Goal: Task Accomplishment & Management: Use online tool/utility

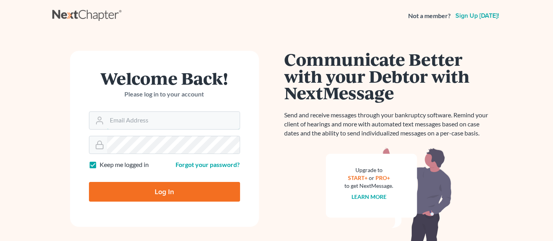
type input "[PERSON_NAME][EMAIL_ADDRESS][DOMAIN_NAME]"
click at [112, 193] on input "Log In" at bounding box center [164, 192] width 151 height 20
type input "Thinking..."
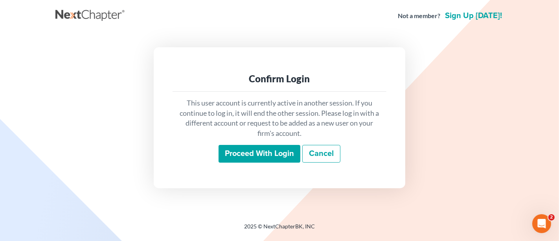
click at [268, 143] on div "This user account is currently active in another session. If you continue to lo…" at bounding box center [280, 131] width 214 height 78
click at [266, 150] on input "Proceed with login" at bounding box center [260, 154] width 82 height 18
